Goal: Task Accomplishment & Management: Complete application form

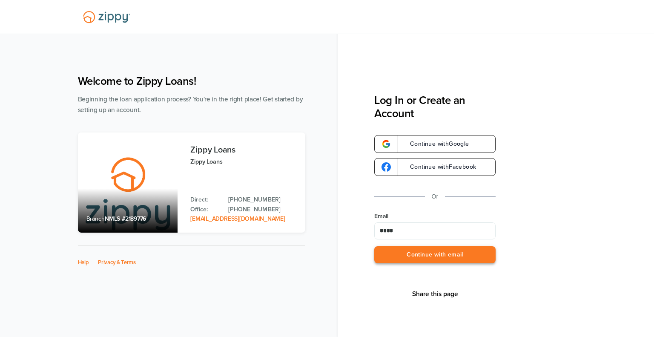
type input "**********"
click at [456, 255] on button "Continue with email" at bounding box center [434, 254] width 121 height 17
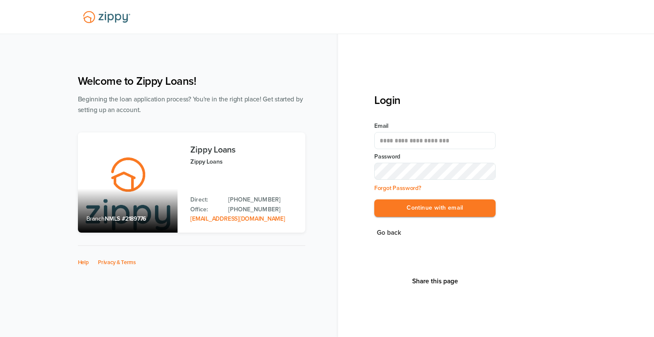
click at [601, 229] on div "**********" at bounding box center [514, 209] width 280 height 230
click at [426, 207] on button "Continue with email" at bounding box center [434, 207] width 121 height 17
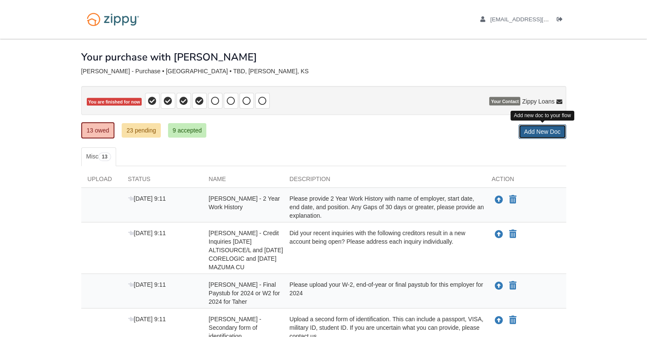
click at [542, 132] on link "Add New Doc" at bounding box center [543, 131] width 48 height 14
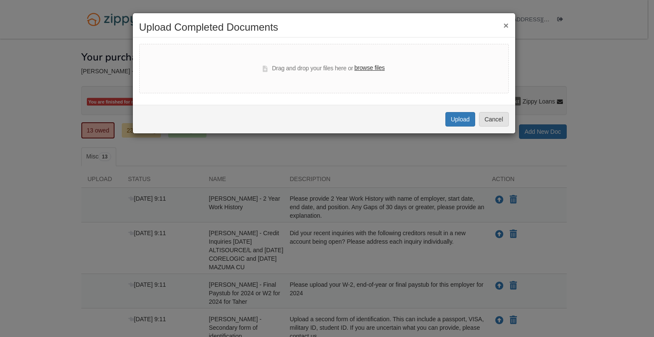
click at [368, 66] on label "browse files" at bounding box center [369, 67] width 30 height 9
click at [0, 0] on input "browse files" at bounding box center [0, 0] width 0 height 0
select select "****"
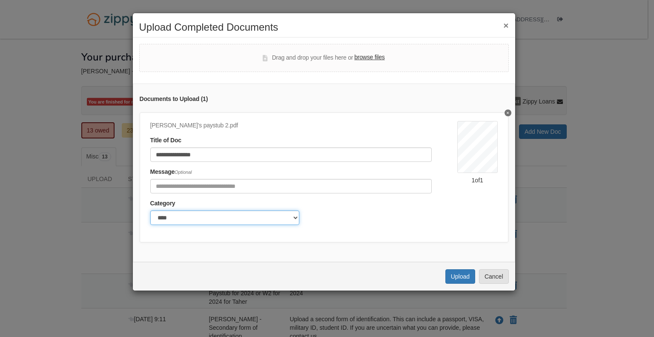
click at [295, 216] on select "******* ****" at bounding box center [224, 217] width 149 height 14
click at [340, 216] on div "Category ******* ****" at bounding box center [290, 212] width 281 height 26
click at [455, 282] on button "Upload" at bounding box center [460, 276] width 30 height 14
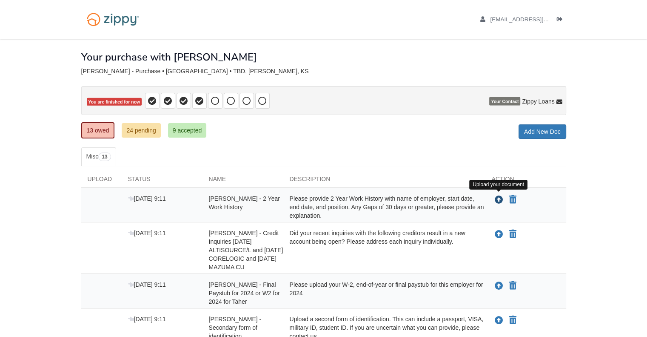
click at [498, 196] on icon "Upload Mary Harleman - 2 Year Work History" at bounding box center [499, 200] width 9 height 9
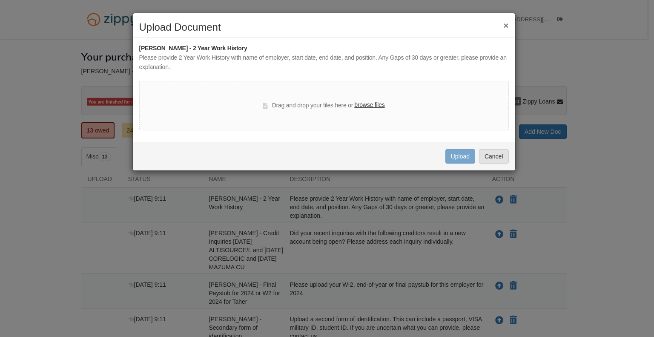
click at [377, 107] on label "browse files" at bounding box center [369, 104] width 30 height 9
click at [0, 0] on input "browse files" at bounding box center [0, 0] width 0 height 0
click at [496, 159] on button "Cancel" at bounding box center [494, 156] width 30 height 14
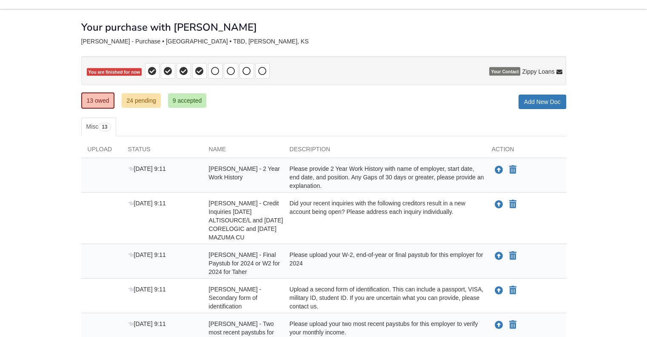
scroll to position [43, 0]
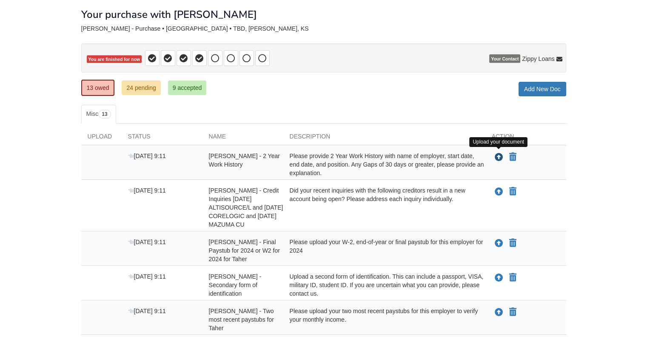
click at [499, 156] on icon "Upload Mary Harleman - 2 Year Work History" at bounding box center [499, 157] width 9 height 9
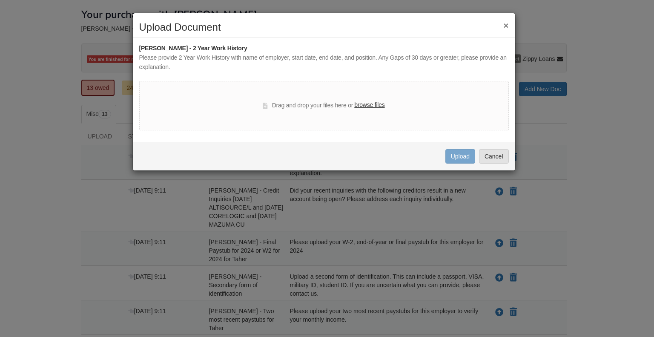
click at [381, 106] on label "browse files" at bounding box center [369, 104] width 30 height 9
click at [0, 0] on input "browse files" at bounding box center [0, 0] width 0 height 0
click at [504, 23] on button "×" at bounding box center [505, 25] width 5 height 9
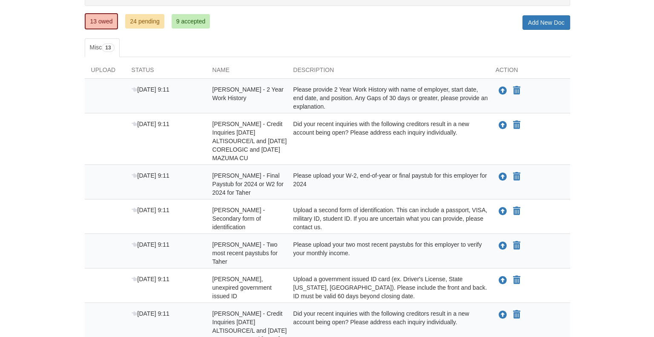
scroll to position [128, 0]
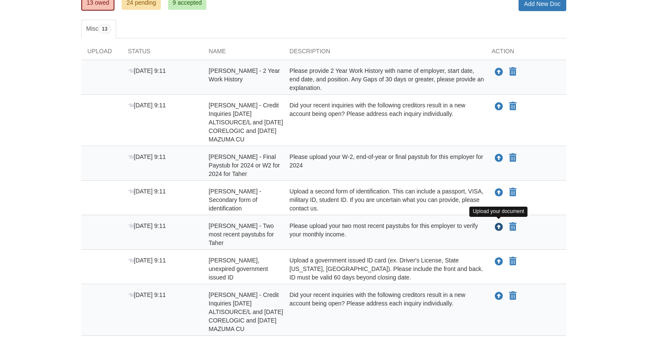
click at [501, 226] on icon "Upload Mary Harleman - Two most recent paystubs for Taher" at bounding box center [499, 227] width 9 height 9
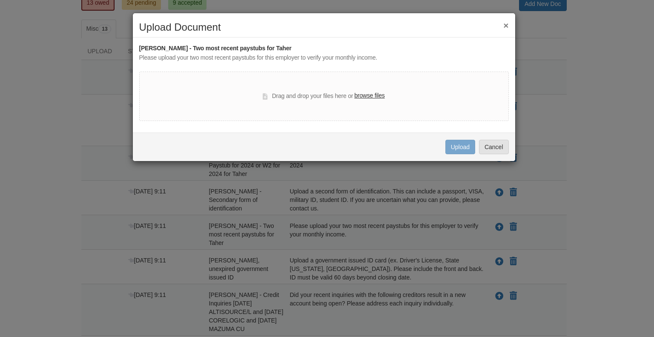
click at [380, 94] on label "browse files" at bounding box center [369, 95] width 30 height 9
click at [0, 0] on input "browse files" at bounding box center [0, 0] width 0 height 0
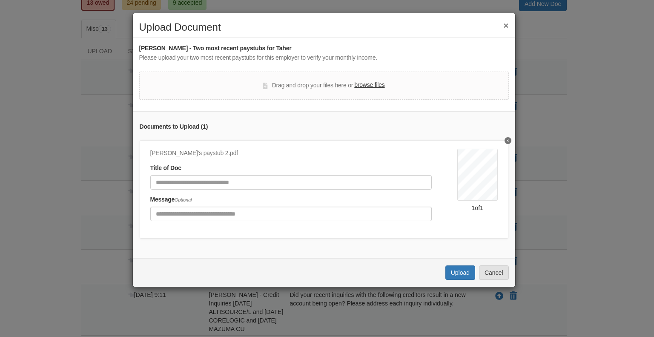
click at [369, 86] on label "browse files" at bounding box center [369, 84] width 30 height 9
click at [0, 0] on input "browse files" at bounding box center [0, 0] width 0 height 0
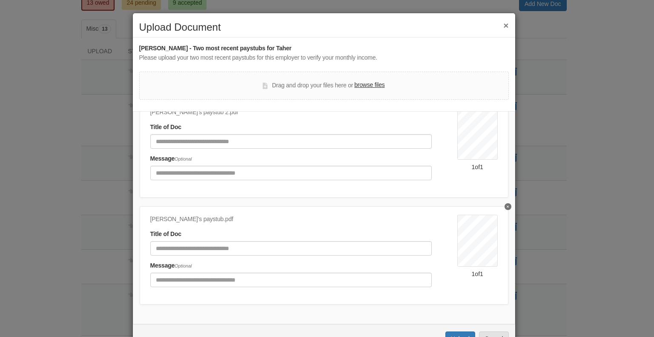
scroll to position [29, 0]
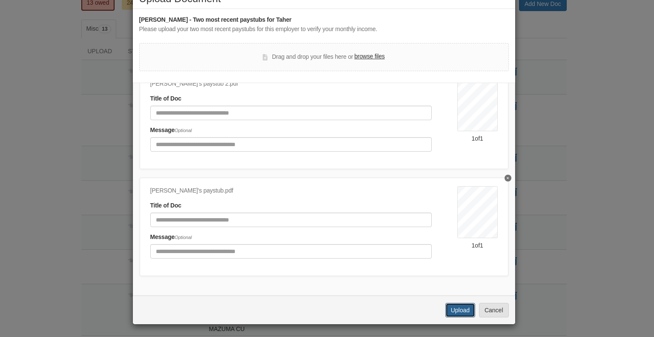
click at [452, 311] on button "Upload" at bounding box center [460, 310] width 30 height 14
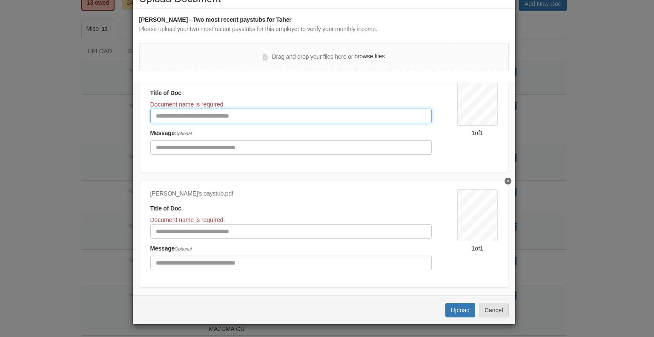
click at [177, 114] on input "Document Title" at bounding box center [290, 116] width 281 height 14
type input "**********"
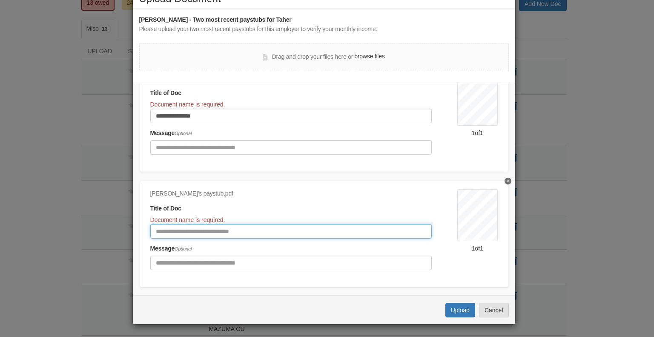
click at [186, 228] on input "Document Title" at bounding box center [290, 231] width 281 height 14
type input "**********"
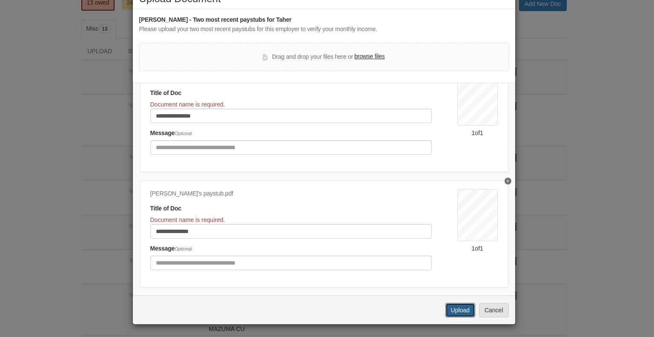
click at [448, 306] on button "Upload" at bounding box center [460, 310] width 30 height 14
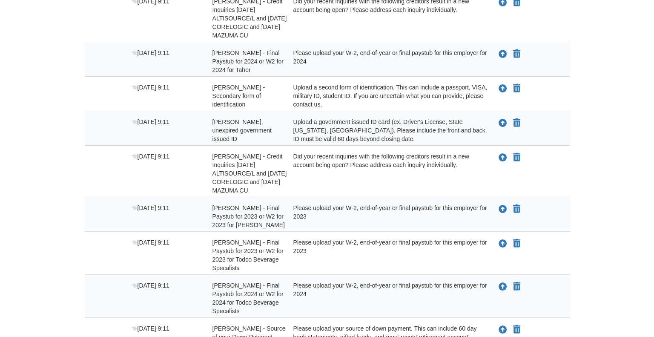
scroll to position [251, 0]
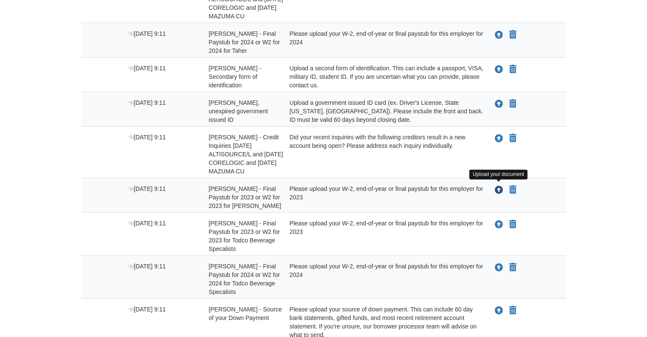
click at [498, 189] on icon "Upload RAYMOND HARLEMAN - Final Paystub for 2023 or W2 for 2023 for Martin Mari…" at bounding box center [499, 190] width 9 height 9
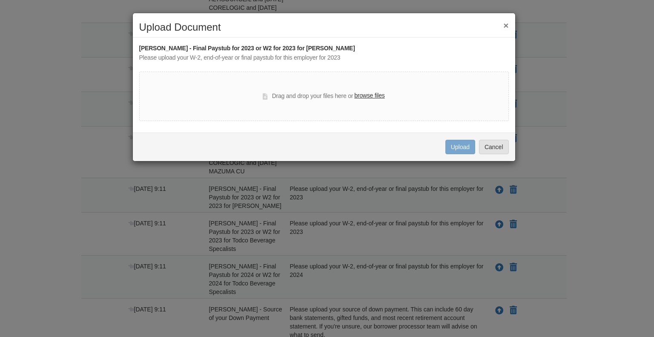
click at [372, 93] on label "browse files" at bounding box center [369, 95] width 30 height 9
click at [0, 0] on input "browse files" at bounding box center [0, 0] width 0 height 0
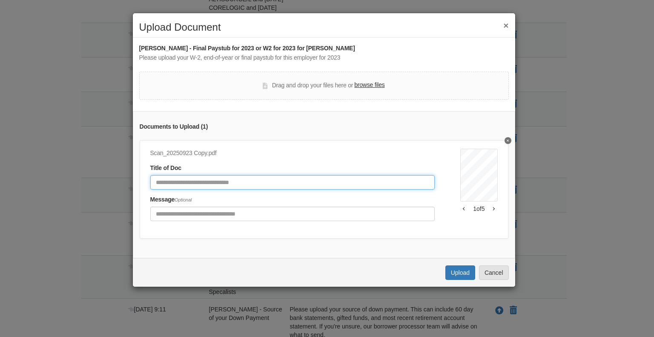
click at [201, 184] on input "Document Title" at bounding box center [292, 182] width 285 height 14
type input "**********"
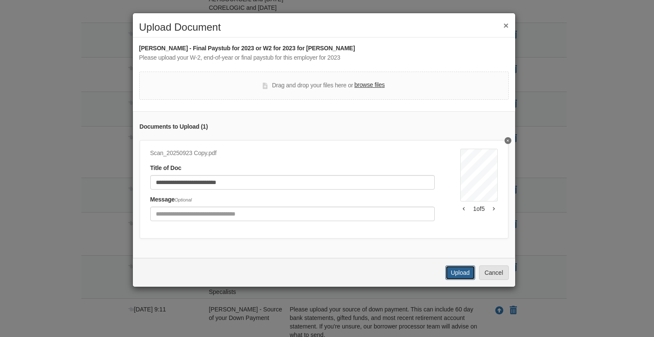
click at [449, 280] on button "Upload" at bounding box center [460, 272] width 30 height 14
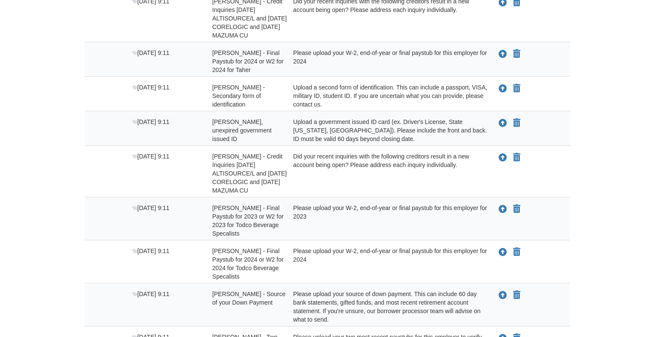
scroll to position [208, 0]
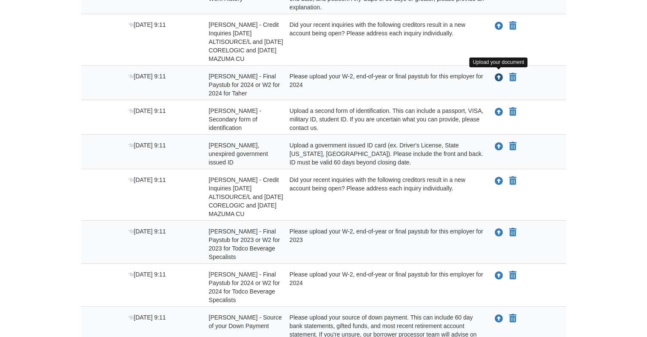
click at [498, 74] on icon "Upload Mary Harleman - Final Paystub for 2024 or W2 for 2024 for Taher" at bounding box center [499, 78] width 9 height 9
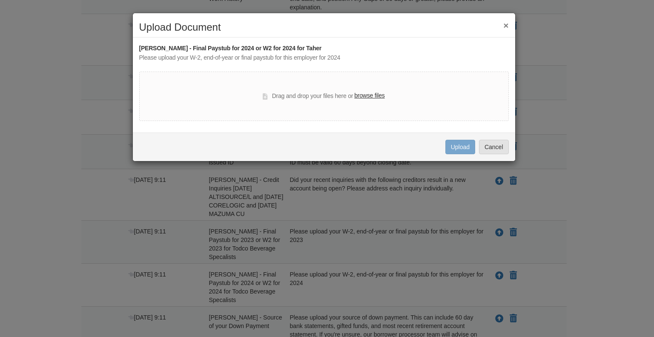
click at [364, 95] on label "browse files" at bounding box center [369, 95] width 30 height 9
click at [0, 0] on input "browse files" at bounding box center [0, 0] width 0 height 0
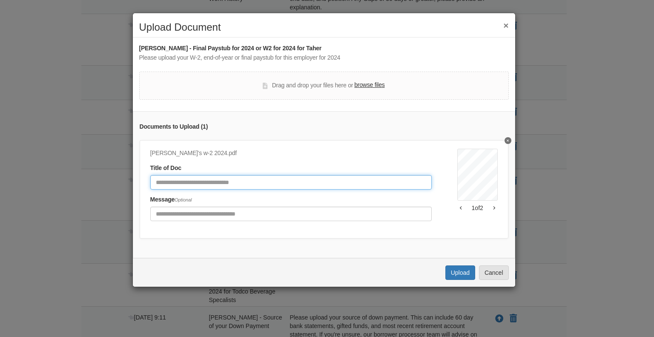
click at [253, 181] on input "Document Title" at bounding box center [290, 182] width 281 height 14
type input "**********"
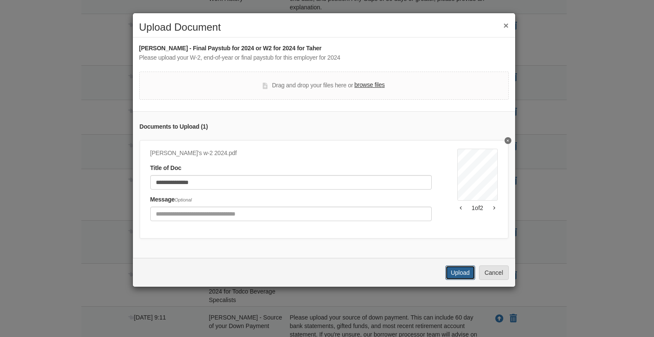
click at [452, 272] on button "Upload" at bounding box center [460, 272] width 30 height 14
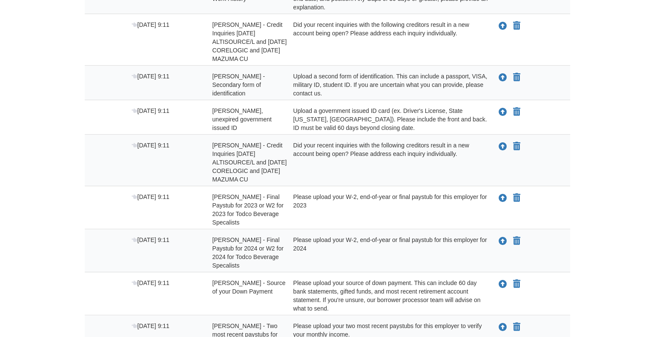
scroll to position [208, 0]
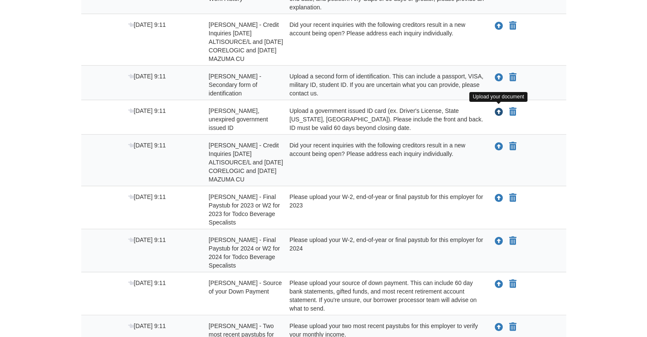
click at [499, 111] on icon "Upload Mary Harleman - Valid, unexpired government issued ID" at bounding box center [499, 112] width 9 height 9
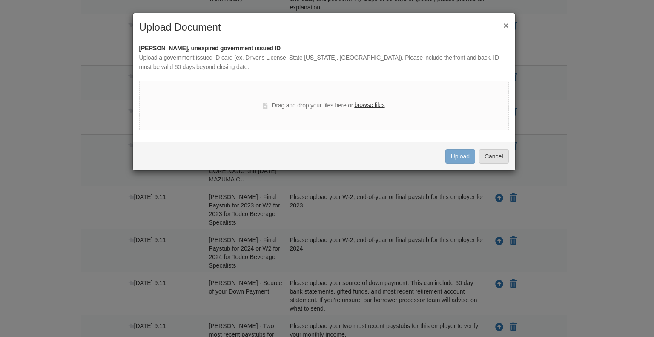
click at [378, 105] on label "browse files" at bounding box center [369, 104] width 30 height 9
click at [0, 0] on input "browse files" at bounding box center [0, 0] width 0 height 0
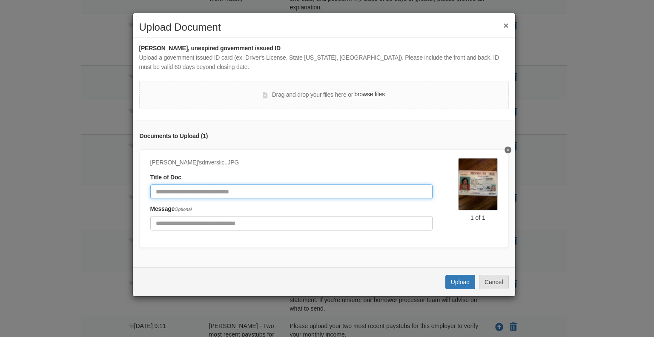
click at [217, 188] on input "Document Title" at bounding box center [291, 191] width 282 height 14
type input "*"
type input "**********"
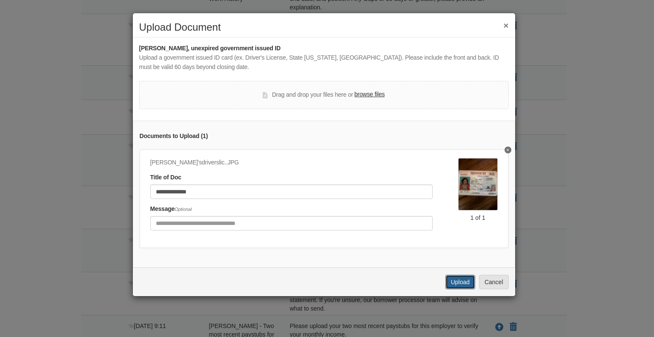
click at [463, 289] on button "Upload" at bounding box center [460, 282] width 30 height 14
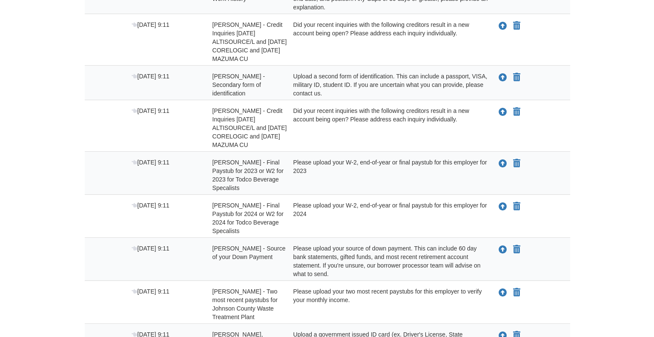
scroll to position [251, 0]
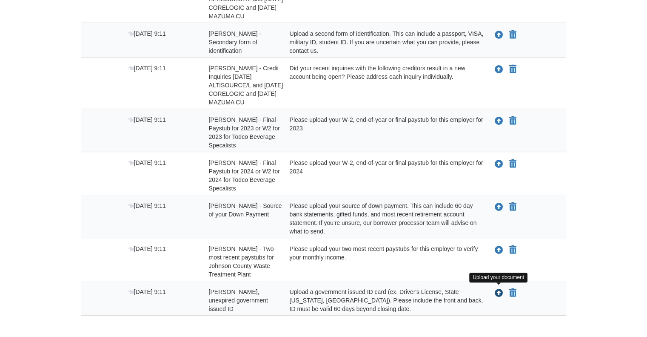
click at [496, 292] on icon "Upload RAYMOND HARLEMAN - Valid, unexpired government issued ID" at bounding box center [499, 293] width 9 height 9
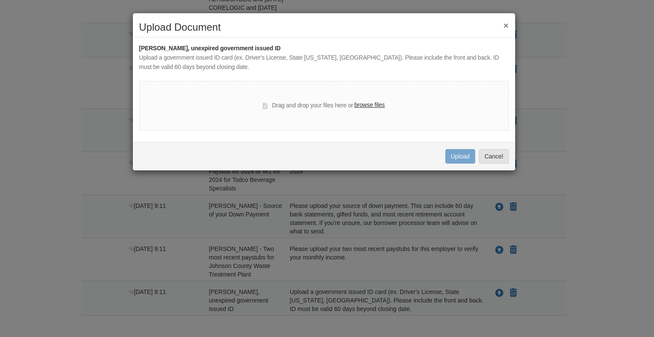
click at [366, 105] on label "browse files" at bounding box center [369, 104] width 30 height 9
click at [0, 0] on input "browse files" at bounding box center [0, 0] width 0 height 0
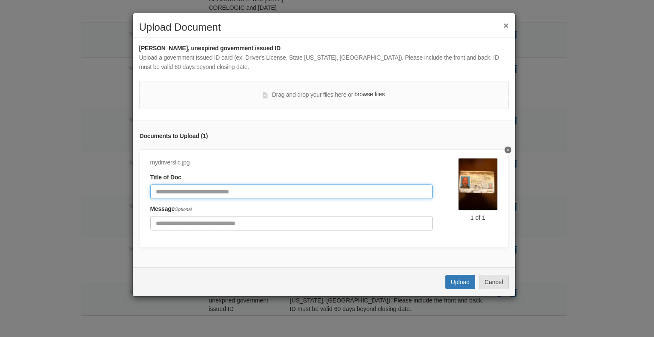
click at [210, 192] on input "Document Title" at bounding box center [291, 191] width 282 height 14
type input "**********"
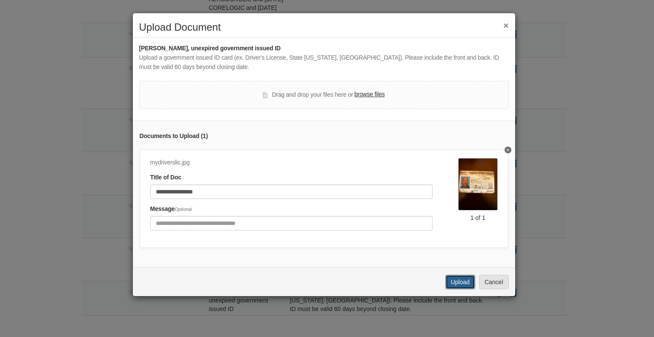
click at [453, 289] on button "Upload" at bounding box center [460, 282] width 30 height 14
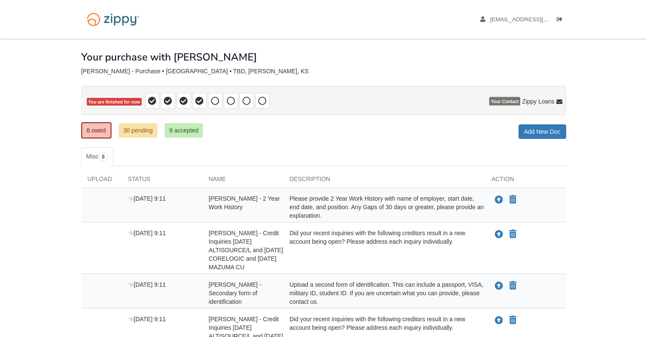
scroll to position [251, 0]
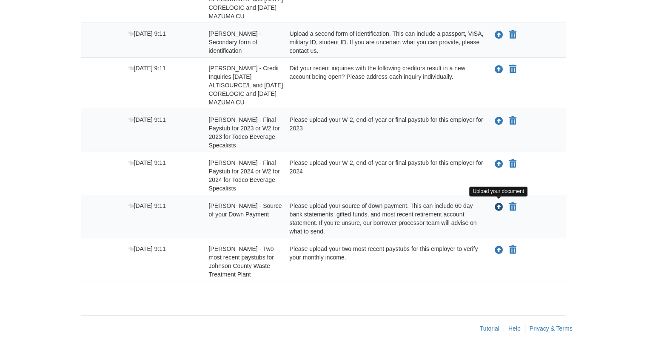
click at [500, 209] on icon "Upload RAYMOND HARLEMAN - Source of your Down Payment" at bounding box center [499, 207] width 9 height 9
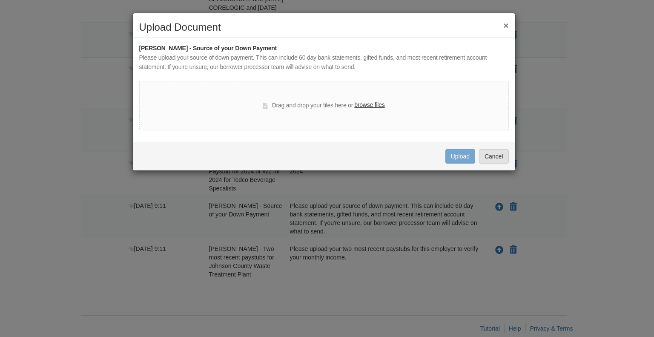
click at [403, 208] on div "× Upload Document [PERSON_NAME] - Source of your Down Payment Please upload you…" at bounding box center [327, 168] width 654 height 337
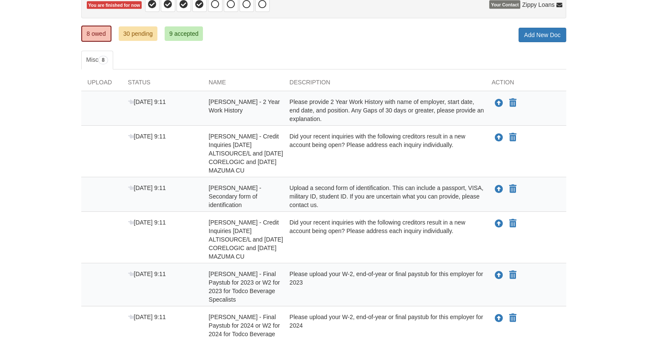
scroll to position [80, 0]
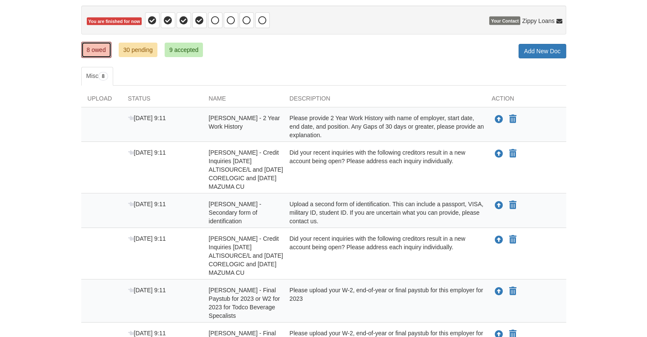
click at [95, 49] on link "8 owed" at bounding box center [96, 50] width 30 height 16
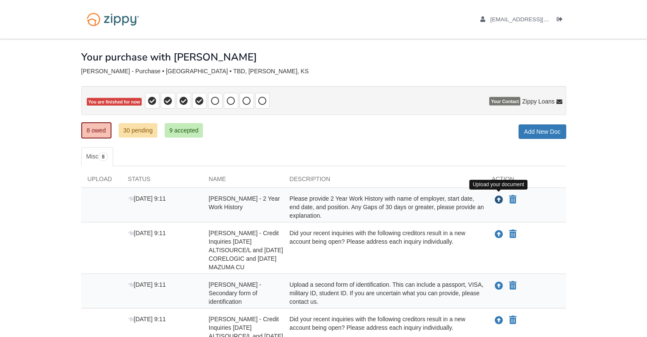
click at [496, 200] on icon "Upload Mary Harleman - 2 Year Work History" at bounding box center [499, 200] width 9 height 9
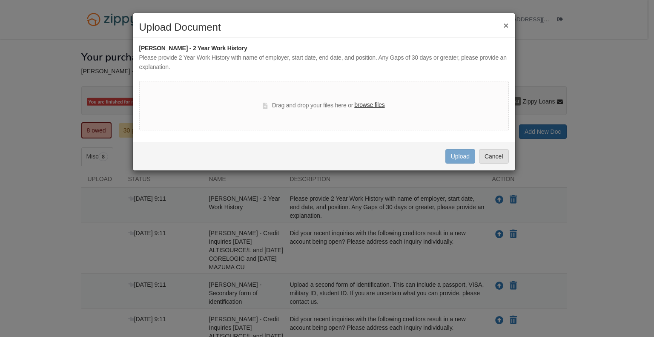
click at [369, 106] on label "browse files" at bounding box center [369, 104] width 30 height 9
click at [0, 0] on input "browse files" at bounding box center [0, 0] width 0 height 0
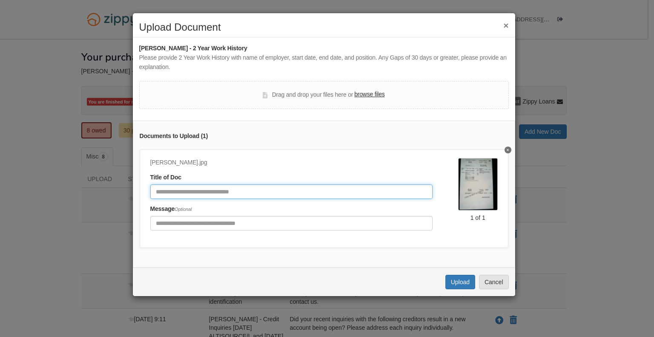
click at [199, 189] on input "Document Title" at bounding box center [291, 191] width 282 height 14
type input "**********"
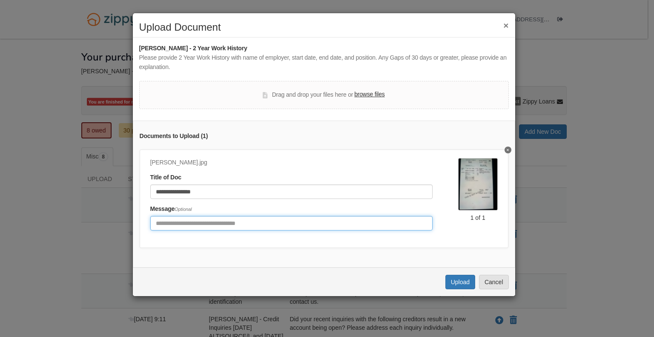
click at [217, 226] on input "Include any comments on this document" at bounding box center [291, 223] width 282 height 14
type input "**********"
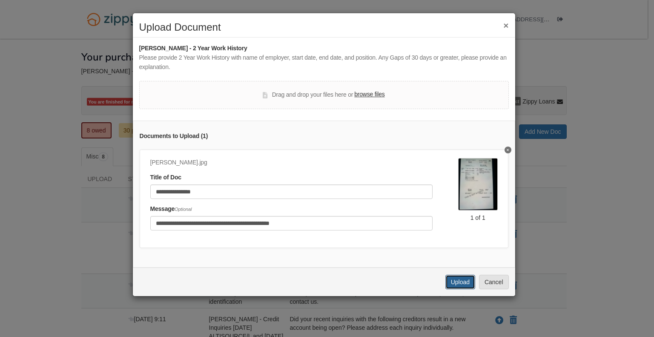
click at [456, 283] on button "Upload" at bounding box center [460, 282] width 30 height 14
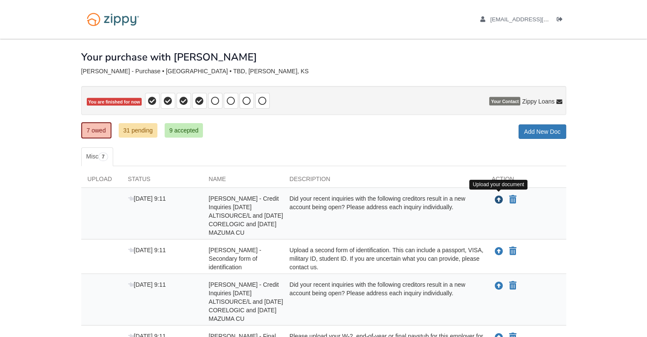
click at [495, 199] on icon "Upload Mary Harleman - Credit Inquiries 9/19/25 ALTISOURCE/L and 9/09/25 CORELO…" at bounding box center [499, 200] width 9 height 9
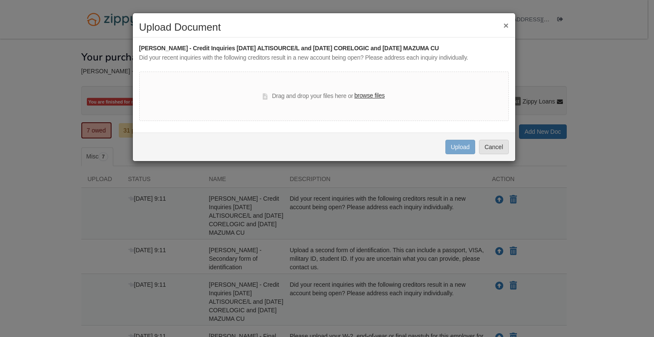
click at [376, 95] on label "browse files" at bounding box center [369, 95] width 30 height 9
click at [0, 0] on input "browse files" at bounding box center [0, 0] width 0 height 0
click at [486, 149] on button "Cancel" at bounding box center [494, 147] width 30 height 14
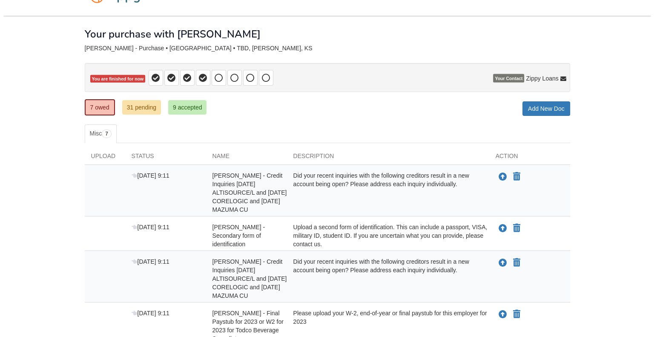
scroll to position [43, 0]
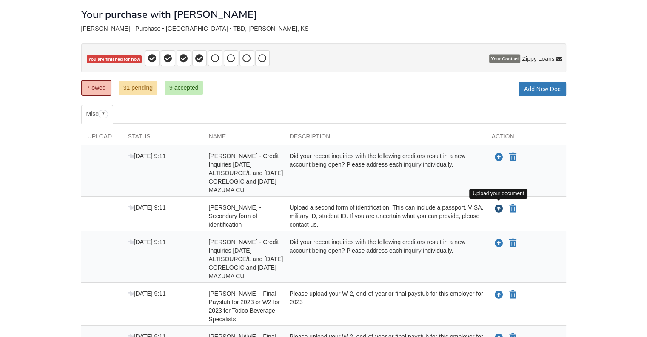
click at [498, 207] on icon "Upload Mary Harleman - Secondary form of identification" at bounding box center [499, 209] width 9 height 9
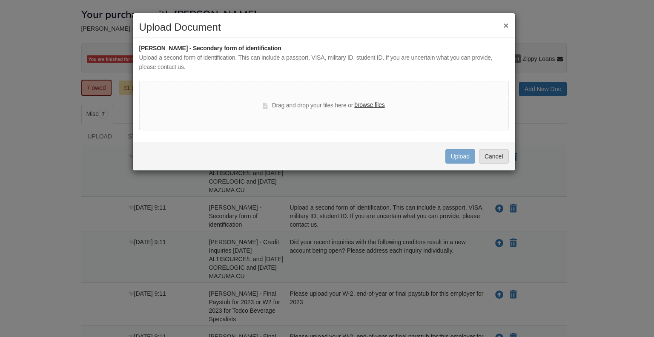
click at [365, 102] on label "browse files" at bounding box center [369, 104] width 30 height 9
click at [0, 0] on input "browse files" at bounding box center [0, 0] width 0 height 0
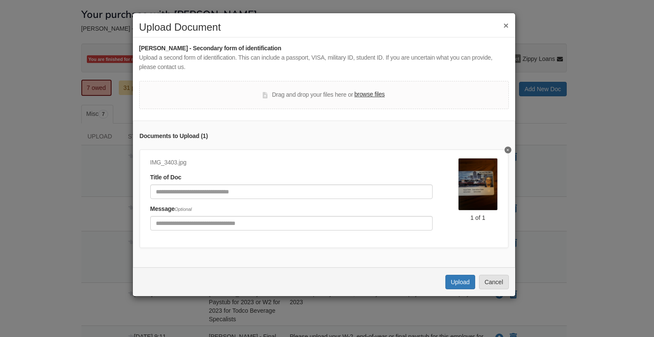
click at [363, 94] on label "browse files" at bounding box center [369, 94] width 30 height 9
click at [0, 0] on input "browse files" at bounding box center [0, 0] width 0 height 0
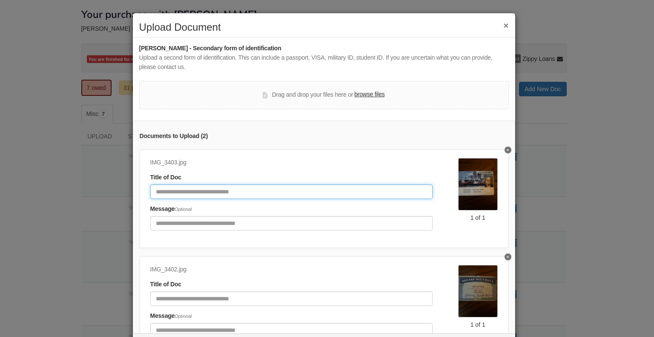
click at [214, 190] on input "Document Title" at bounding box center [291, 191] width 282 height 14
click at [211, 192] on input "**********" at bounding box center [291, 191] width 282 height 14
click at [204, 190] on input "**********" at bounding box center [291, 191] width 282 height 14
click at [253, 190] on input "**********" at bounding box center [291, 191] width 282 height 14
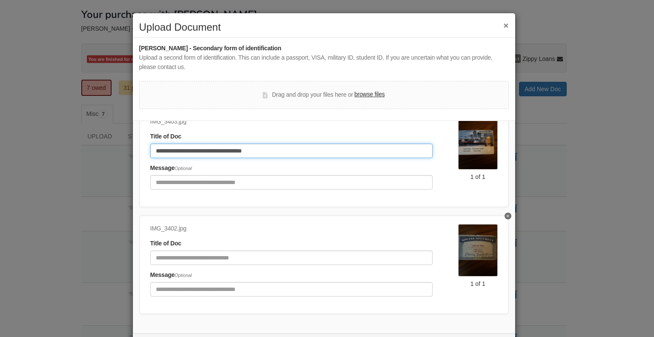
scroll to position [37, 0]
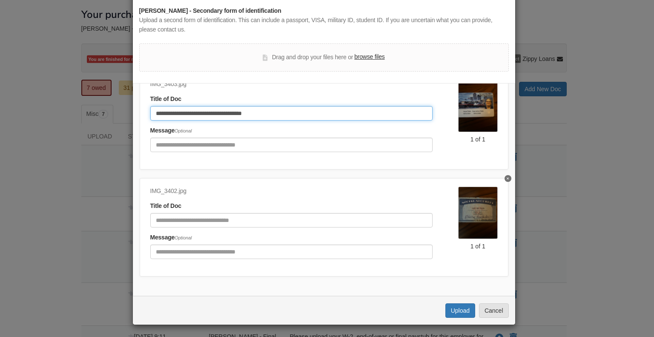
click at [208, 106] on input "**********" at bounding box center [291, 113] width 282 height 14
type input "**********"
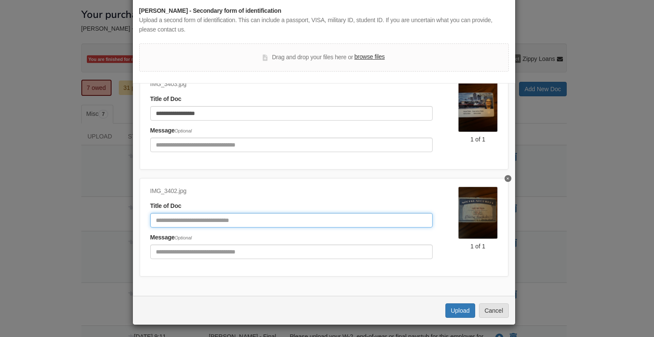
click at [163, 217] on input "Document Title" at bounding box center [291, 220] width 282 height 14
type input "**********"
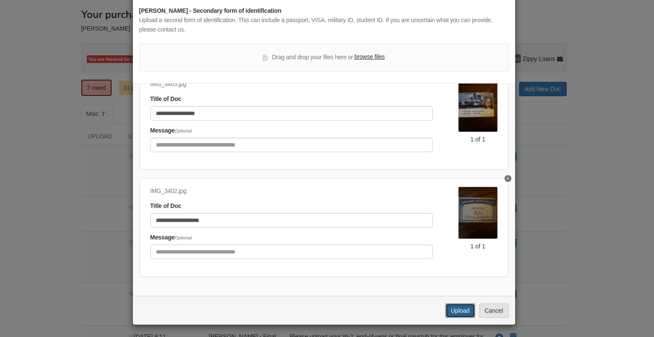
click at [447, 311] on button "Upload" at bounding box center [460, 310] width 30 height 14
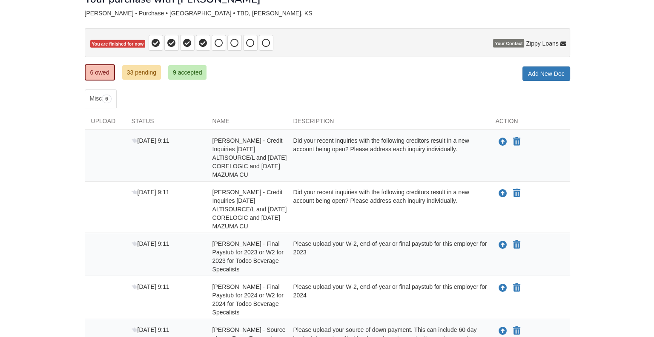
scroll to position [72, 0]
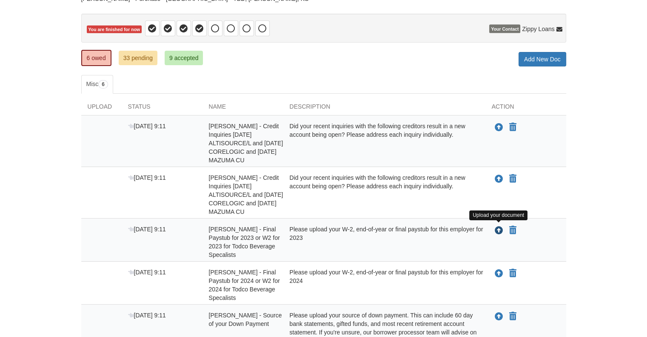
click at [500, 228] on icon "Upload RAYMOND HARLEMAN - Final Paystub for 2023 or W2 for 2023 for Todco Bever…" at bounding box center [499, 230] width 9 height 9
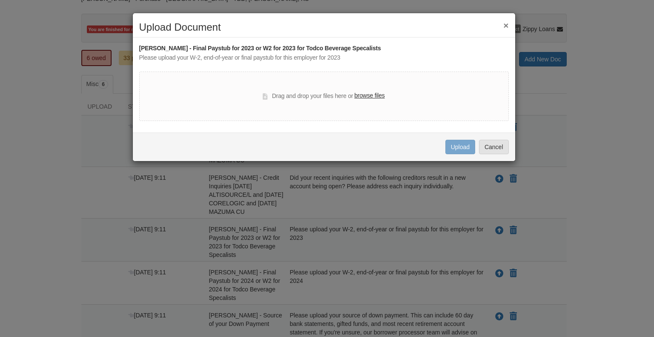
click at [360, 95] on label "browse files" at bounding box center [369, 95] width 30 height 9
click at [0, 0] on input "browse files" at bounding box center [0, 0] width 0 height 0
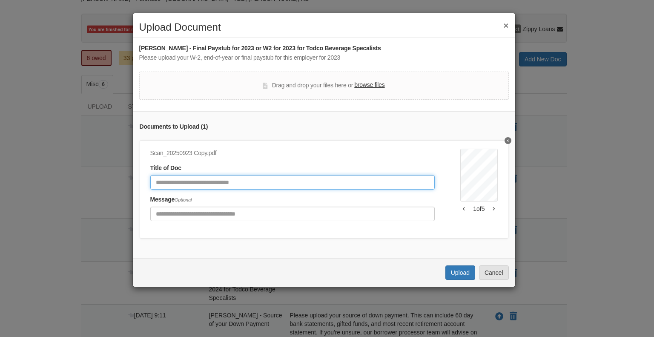
click at [228, 182] on input "Document Title" at bounding box center [292, 182] width 285 height 14
type input "**********"
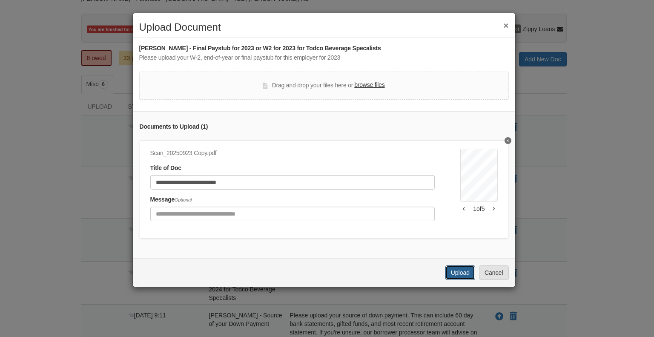
click at [455, 280] on button "Upload" at bounding box center [460, 272] width 30 height 14
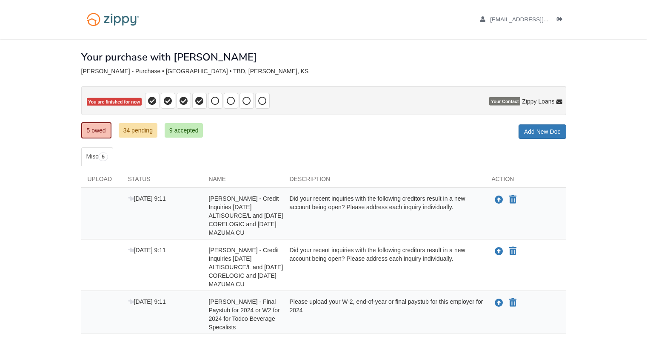
scroll to position [72, 0]
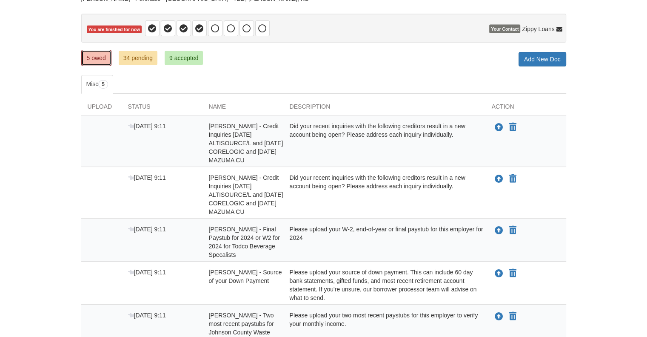
click at [103, 58] on link "5 owed" at bounding box center [96, 58] width 30 height 16
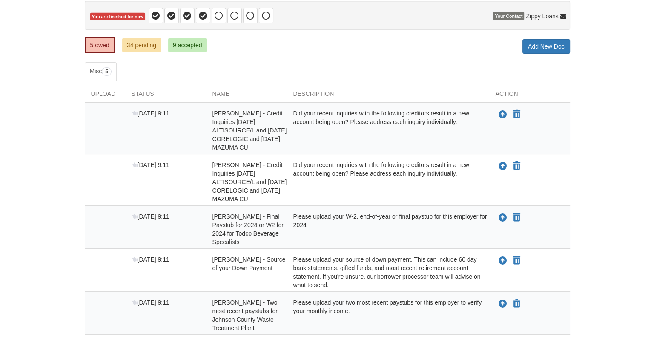
scroll to position [128, 0]
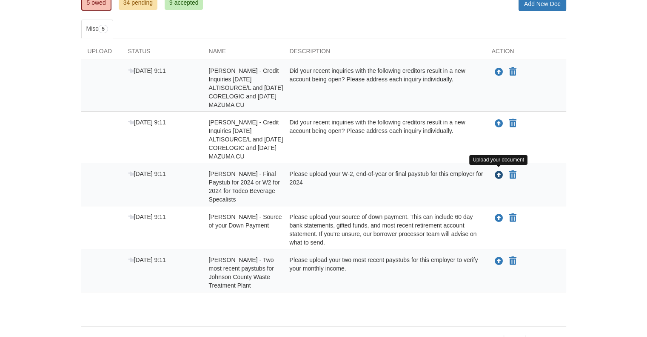
click at [498, 172] on icon "Upload RAYMOND HARLEMAN - Final Paystub for 2024 or W2 for 2024 for Todco Bever…" at bounding box center [499, 175] width 9 height 9
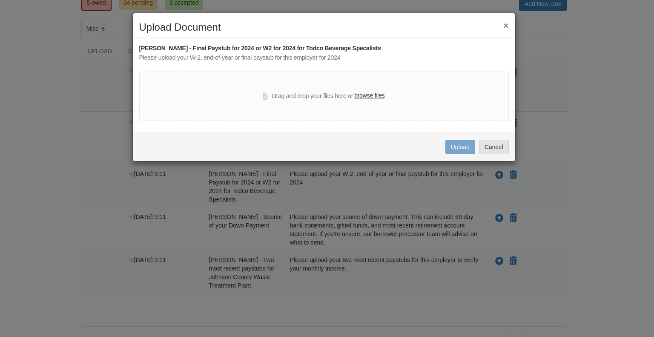
click at [373, 97] on label "browse files" at bounding box center [369, 95] width 30 height 9
click at [0, 0] on input "browse files" at bounding box center [0, 0] width 0 height 0
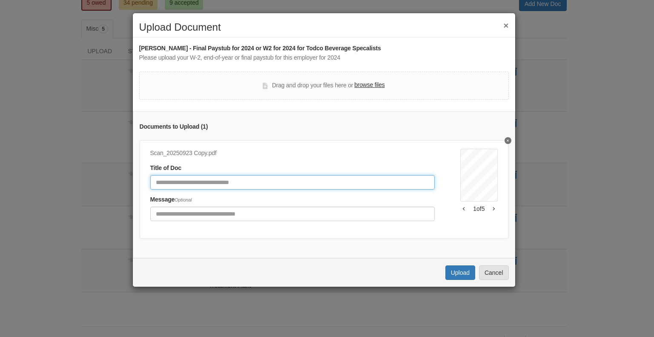
click at [288, 181] on input "Document Title" at bounding box center [292, 182] width 285 height 14
type input "**********"
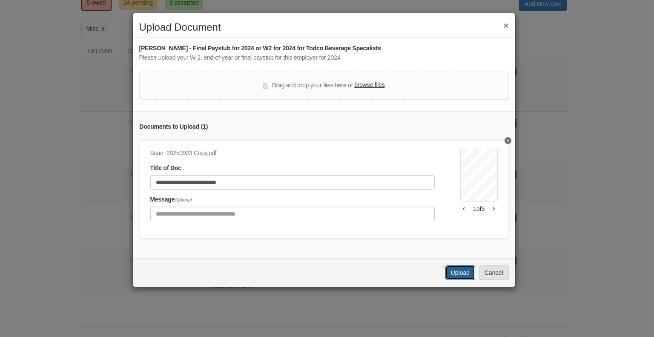
click at [467, 276] on button "Upload" at bounding box center [460, 272] width 30 height 14
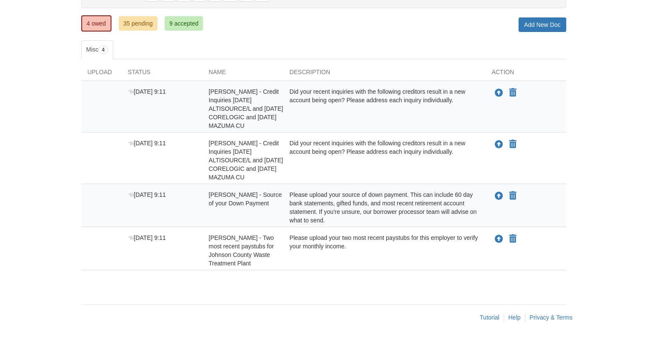
scroll to position [107, 0]
click at [89, 22] on link "4 owed" at bounding box center [96, 23] width 30 height 16
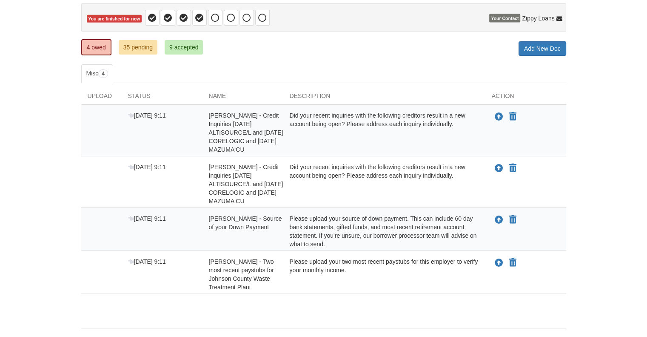
scroll to position [85, 0]
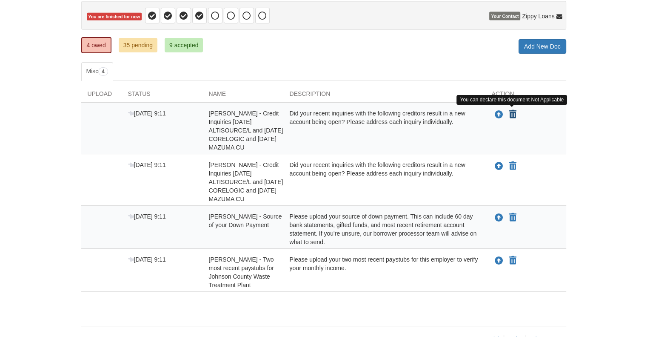
click at [514, 112] on icon "Declare Mary Harleman - Credit Inquiries 9/19/25 ALTISOURCE/L and 9/09/25 COREL…" at bounding box center [512, 114] width 7 height 9
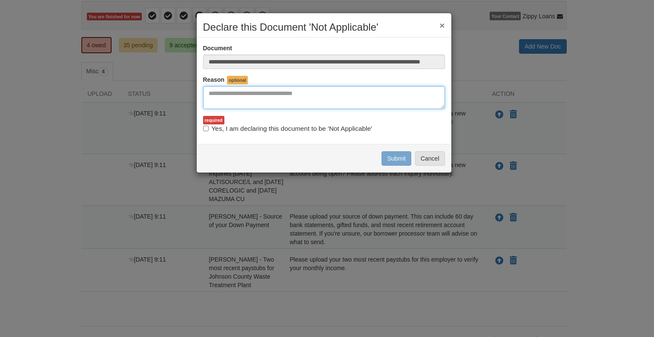
click at [228, 98] on textarea "Reasons Why" at bounding box center [324, 97] width 242 height 23
type textarea "**********"
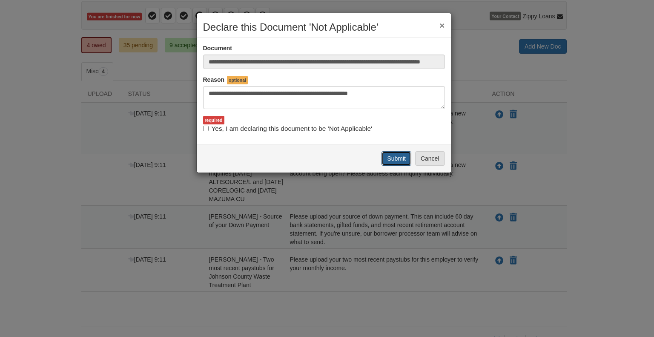
click at [392, 158] on button "Submit" at bounding box center [396, 158] width 30 height 14
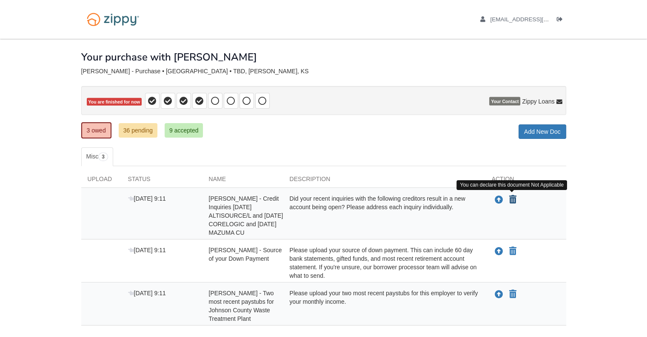
click at [515, 199] on icon "Declare RAYMOND HARLEMAN - Credit Inquiries 9/19/25 ALTISOURCE/L and 9/09/25 CO…" at bounding box center [512, 199] width 7 height 9
type input "**********"
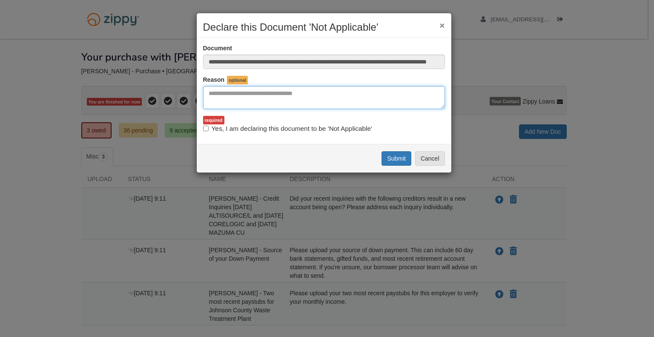
click at [234, 97] on textarea "Reasons Why" at bounding box center [324, 97] width 242 height 23
type textarea "**********"
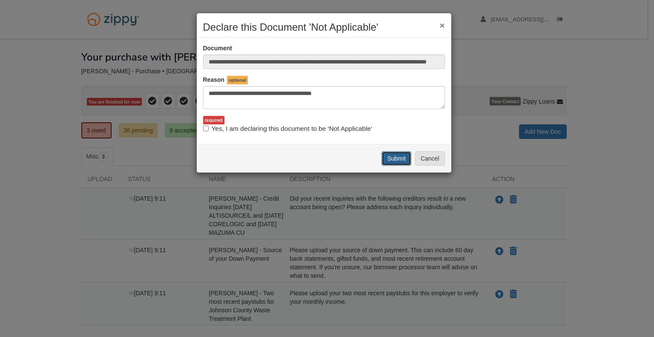
click at [397, 159] on button "Submit" at bounding box center [396, 158] width 30 height 14
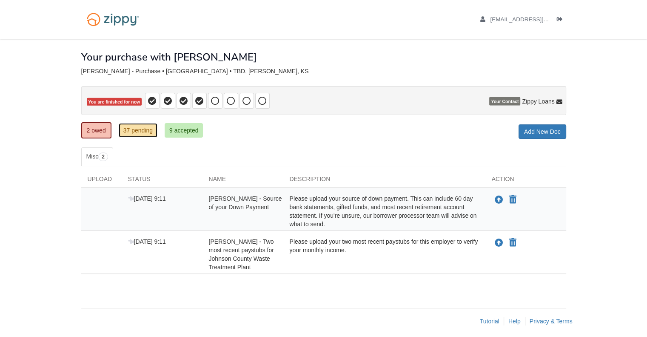
click at [133, 128] on link "37 pending" at bounding box center [138, 130] width 39 height 14
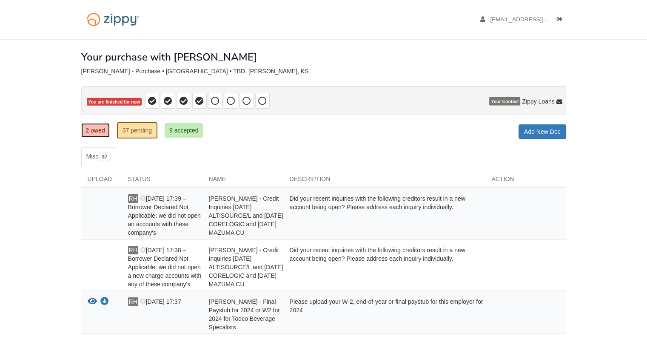
click at [94, 128] on link "2 owed" at bounding box center [95, 130] width 29 height 14
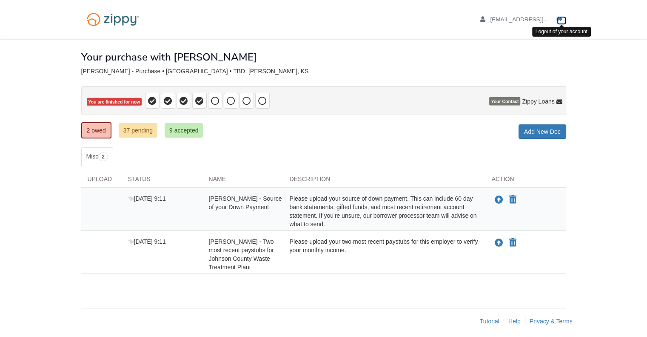
click at [558, 20] on icon "Log out" at bounding box center [560, 20] width 6 height 6
